Goal: Register for event/course

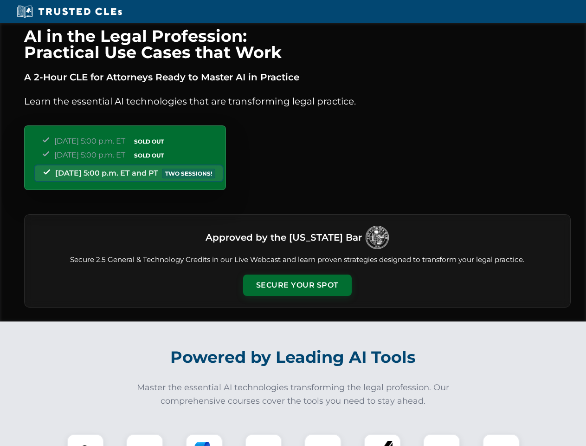
click at [297, 285] on button "Secure Your Spot" at bounding box center [297, 284] width 109 height 21
click at [85, 439] on img at bounding box center [85, 452] width 27 height 27
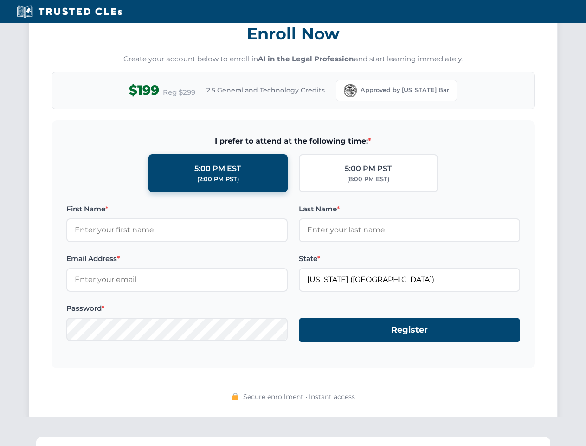
scroll to position [911, 0]
